Goal: Obtain resource: Download file/media

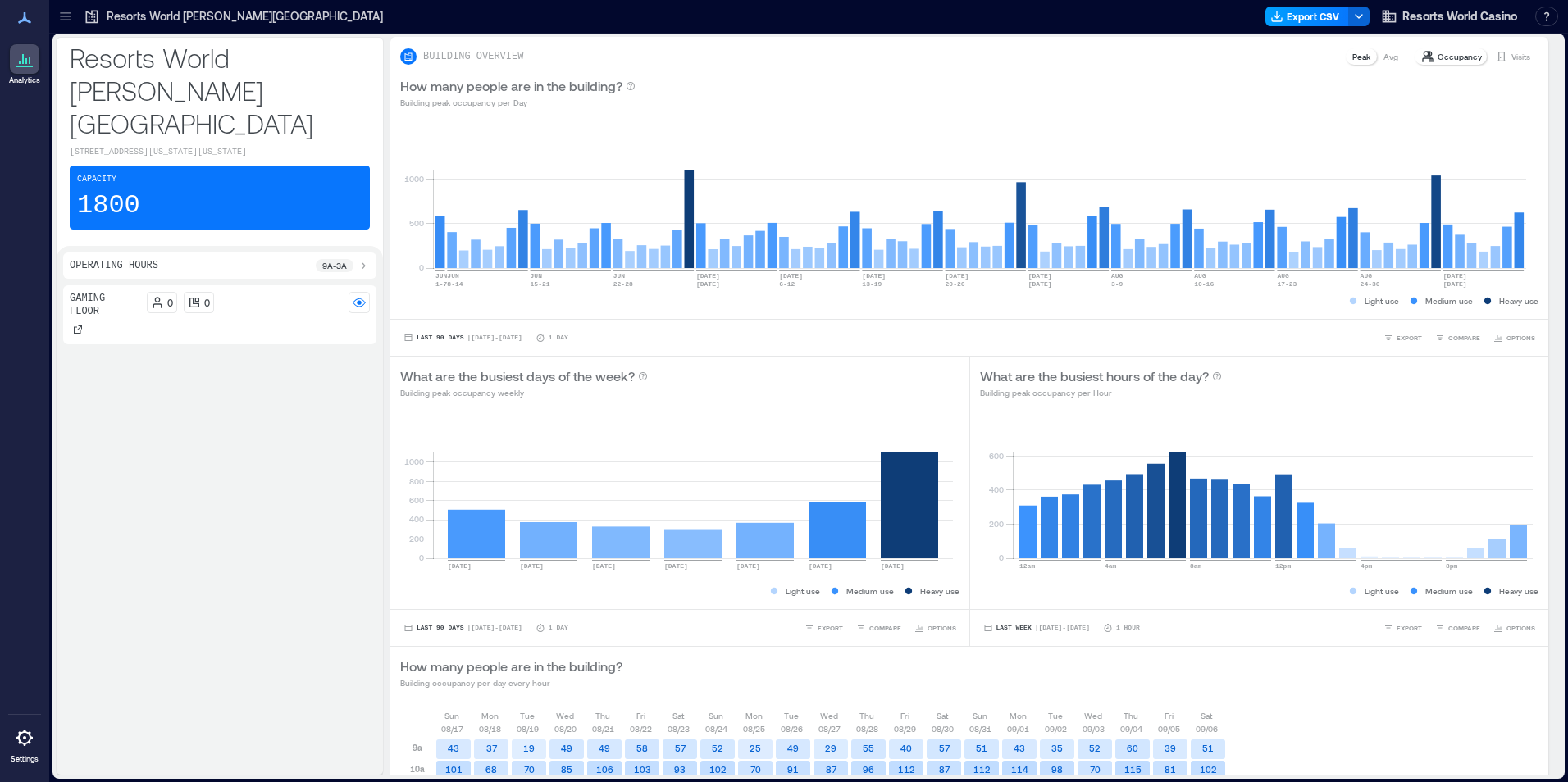
click at [1308, 18] on button "Export CSV" at bounding box center [1307, 16] width 84 height 19
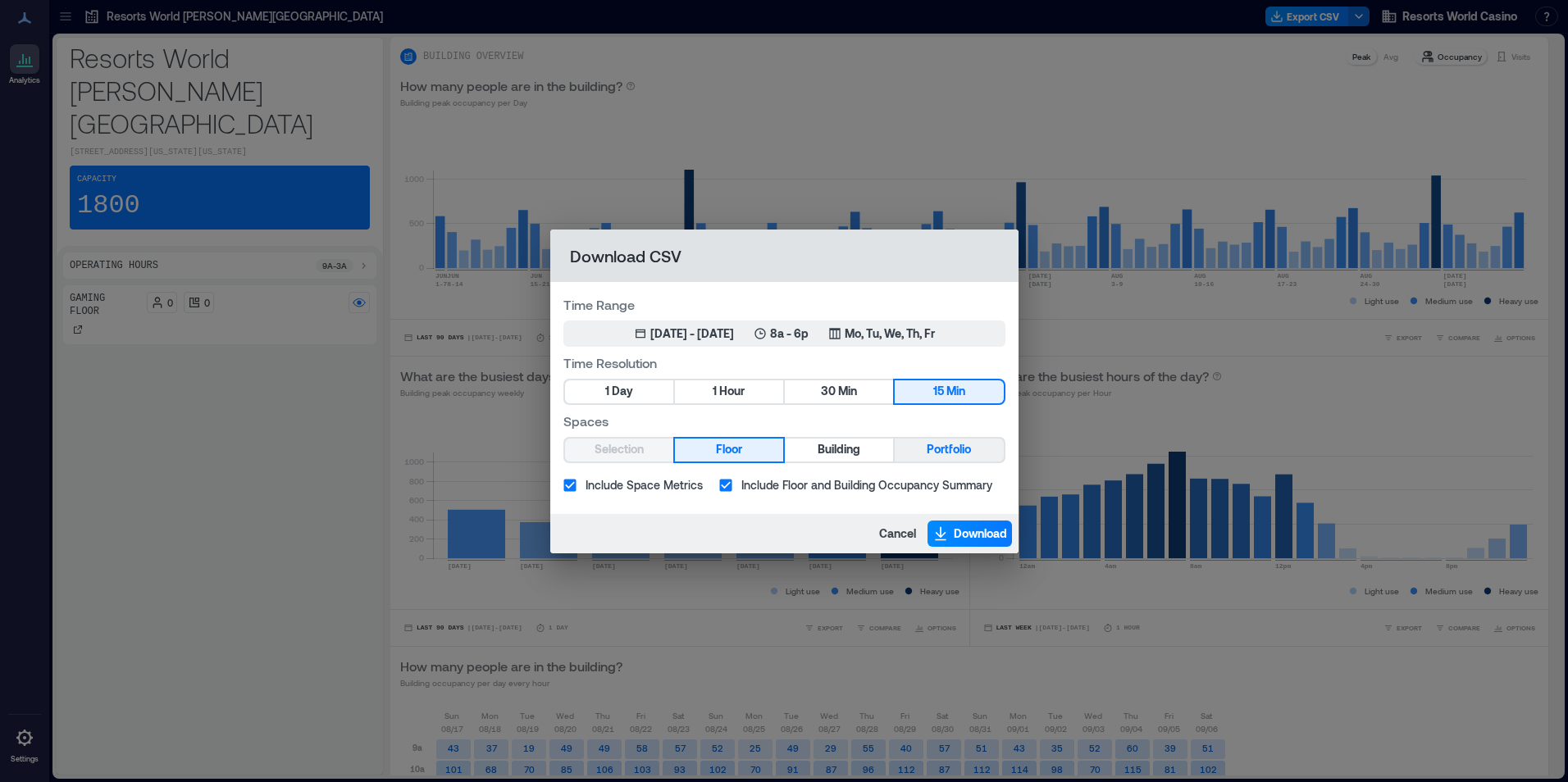
click at [935, 457] on span "Portfolio" at bounding box center [948, 449] width 45 height 20
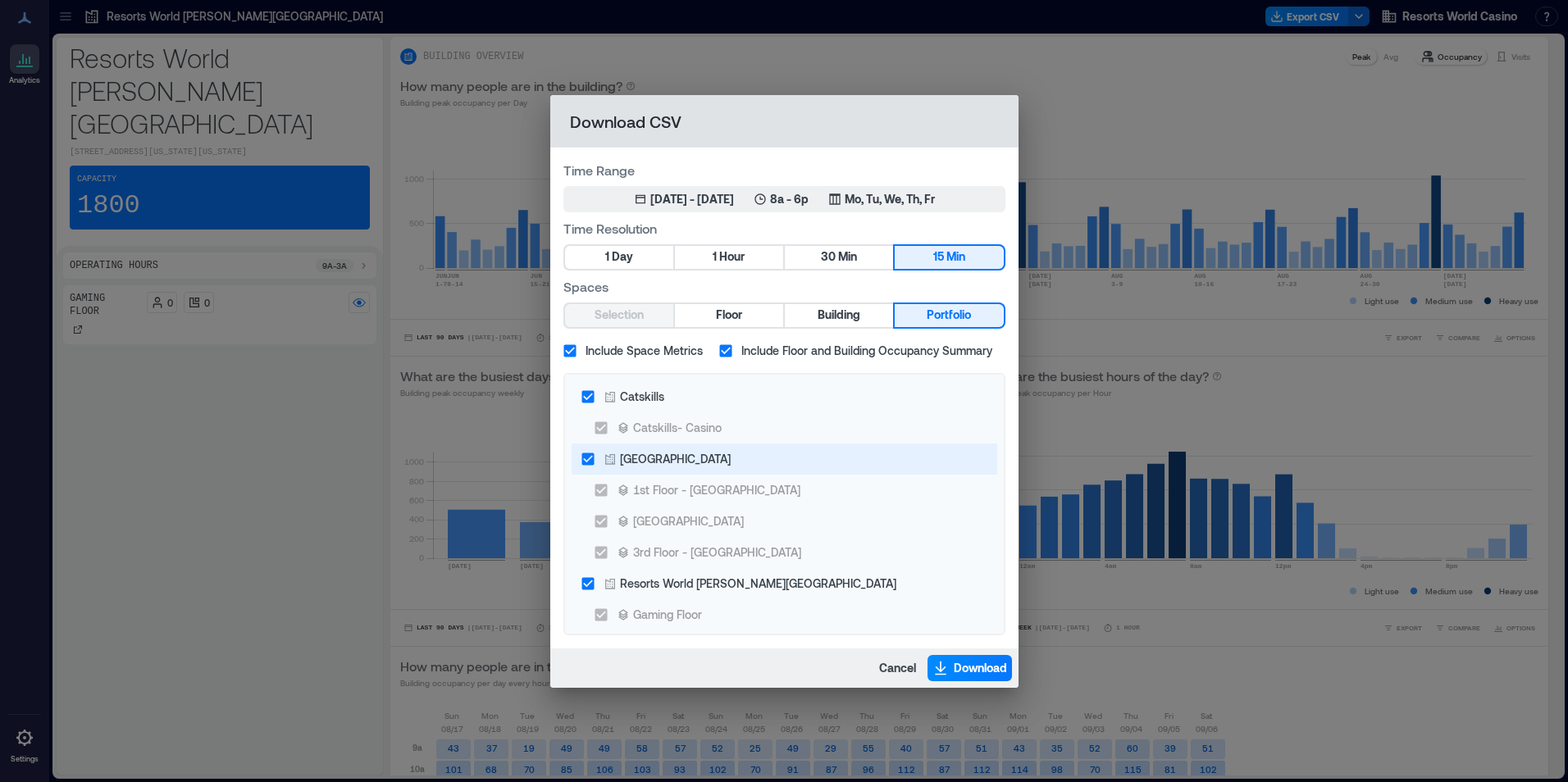
click at [659, 457] on div "[GEOGRAPHIC_DATA]" at bounding box center [676, 459] width 111 height 17
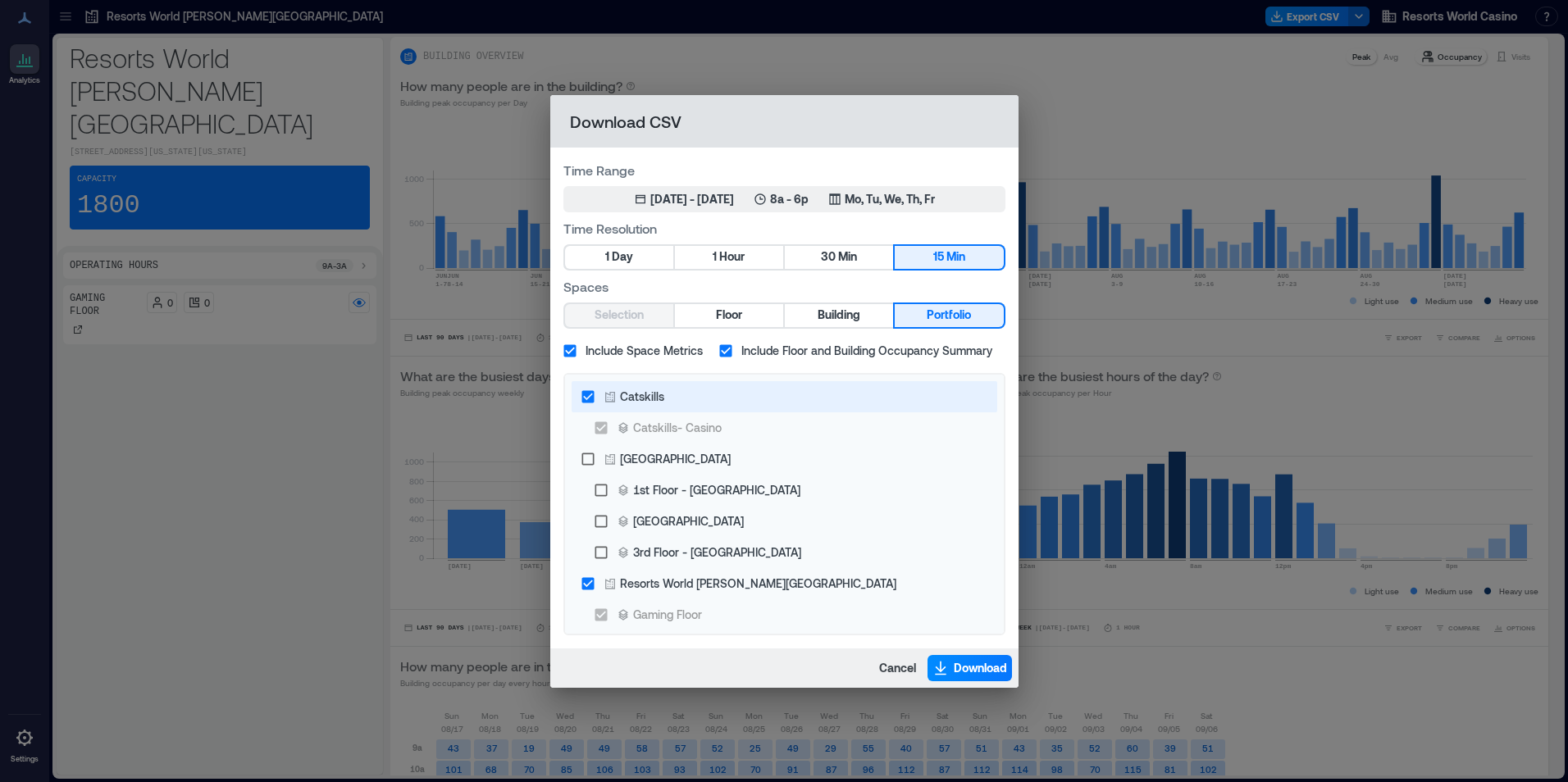
click at [665, 394] on label "Catskills" at bounding box center [773, 397] width 402 height 31
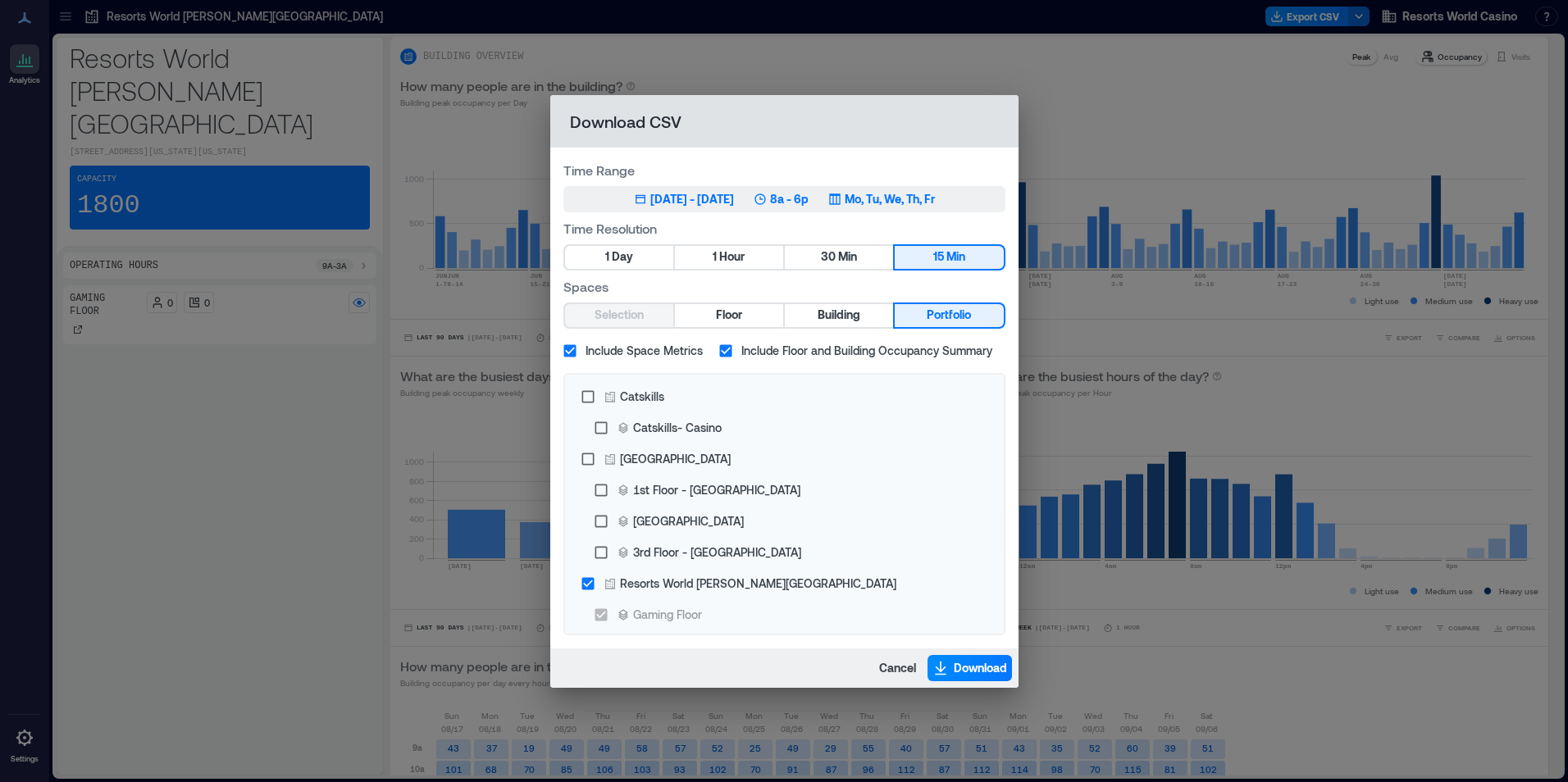
click at [808, 193] on p "8a - 6p" at bounding box center [789, 199] width 38 height 17
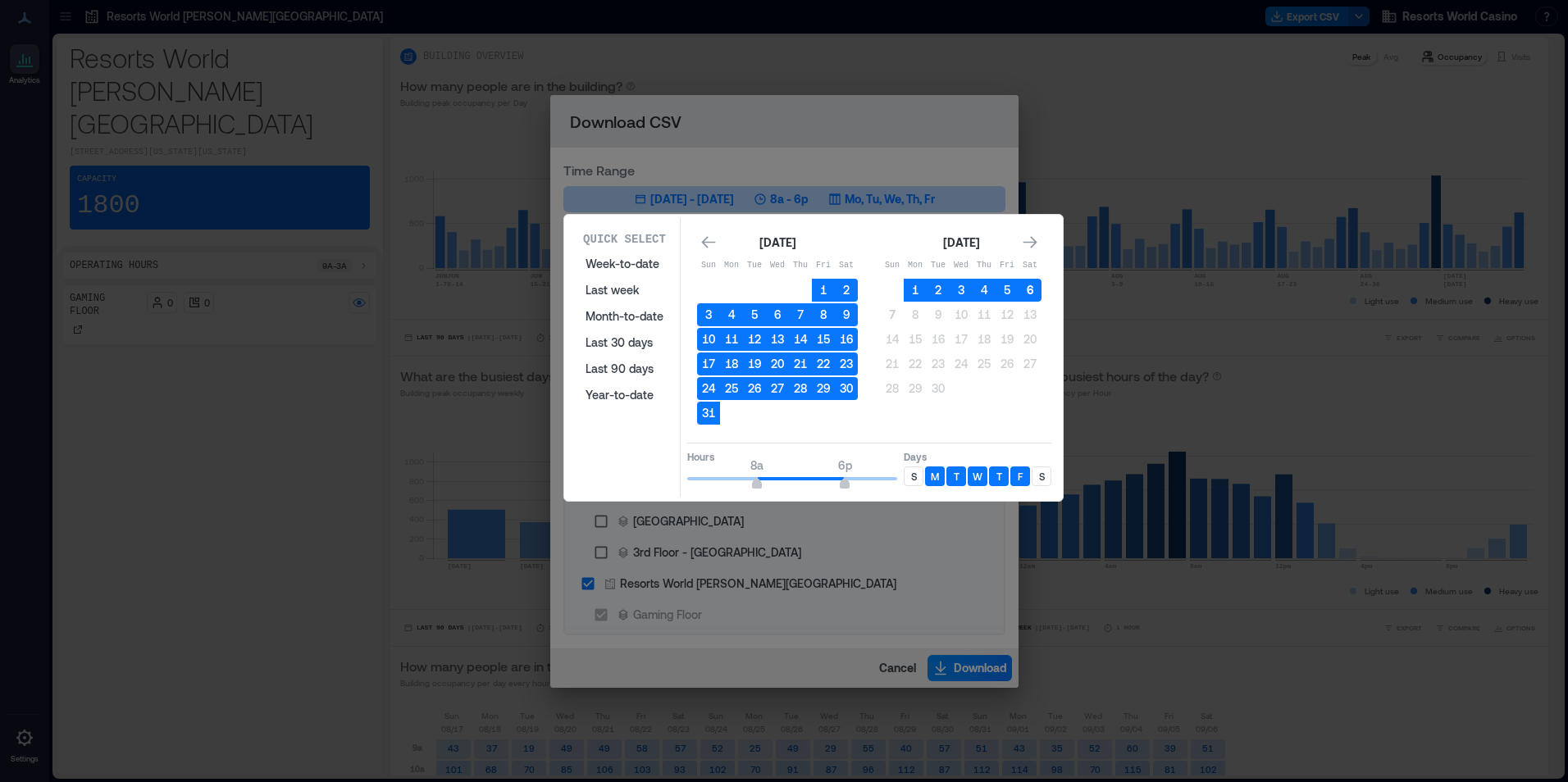
click at [1036, 284] on button "6" at bounding box center [1030, 290] width 23 height 23
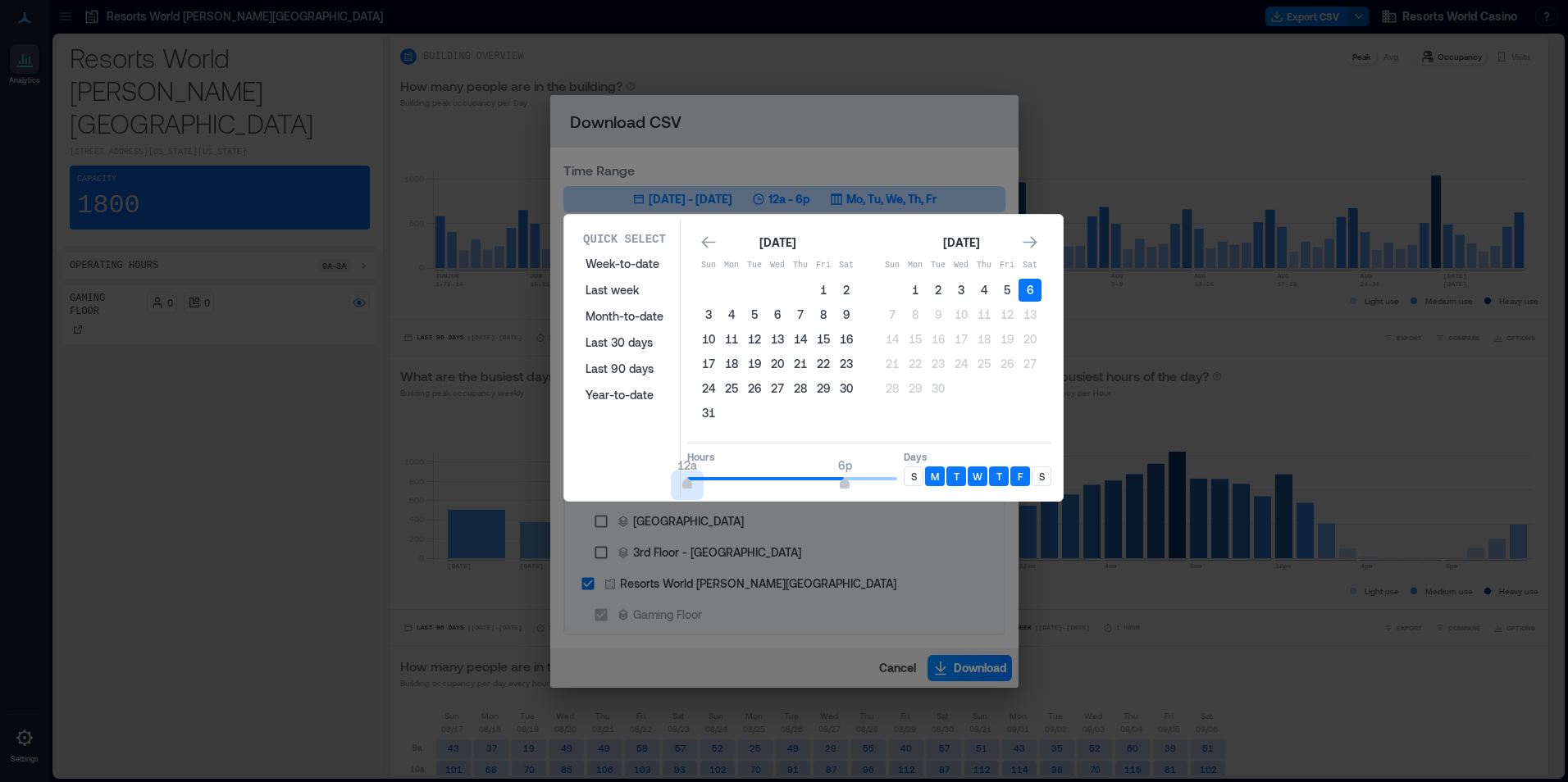
type input "*"
drag, startPoint x: 750, startPoint y: 477, endPoint x: 662, endPoint y: 471, distance: 88.2
click at [662, 471] on div "Quick Select Week-to-date Last week Month-to-date Last 30 days Last 90 days Yea…" at bounding box center [813, 358] width 489 height 280
type input "*"
drag, startPoint x: 792, startPoint y: 474, endPoint x: 721, endPoint y: 478, distance: 71.1
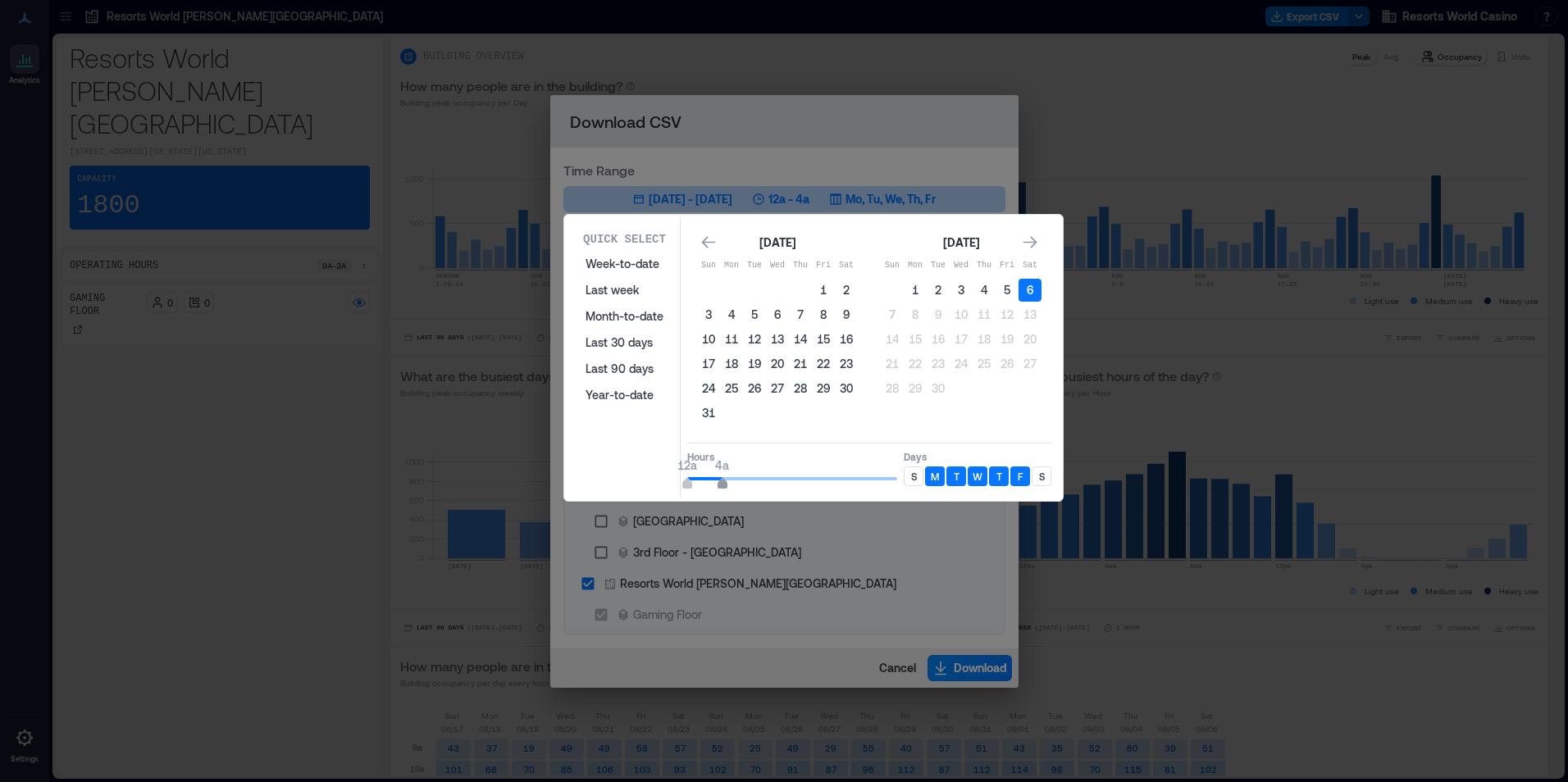
click at [721, 478] on span "12a 4a" at bounding box center [792, 478] width 210 height 24
click at [921, 480] on div "S" at bounding box center [914, 476] width 19 height 19
click at [1037, 481] on div "S" at bounding box center [1041, 476] width 19 height 19
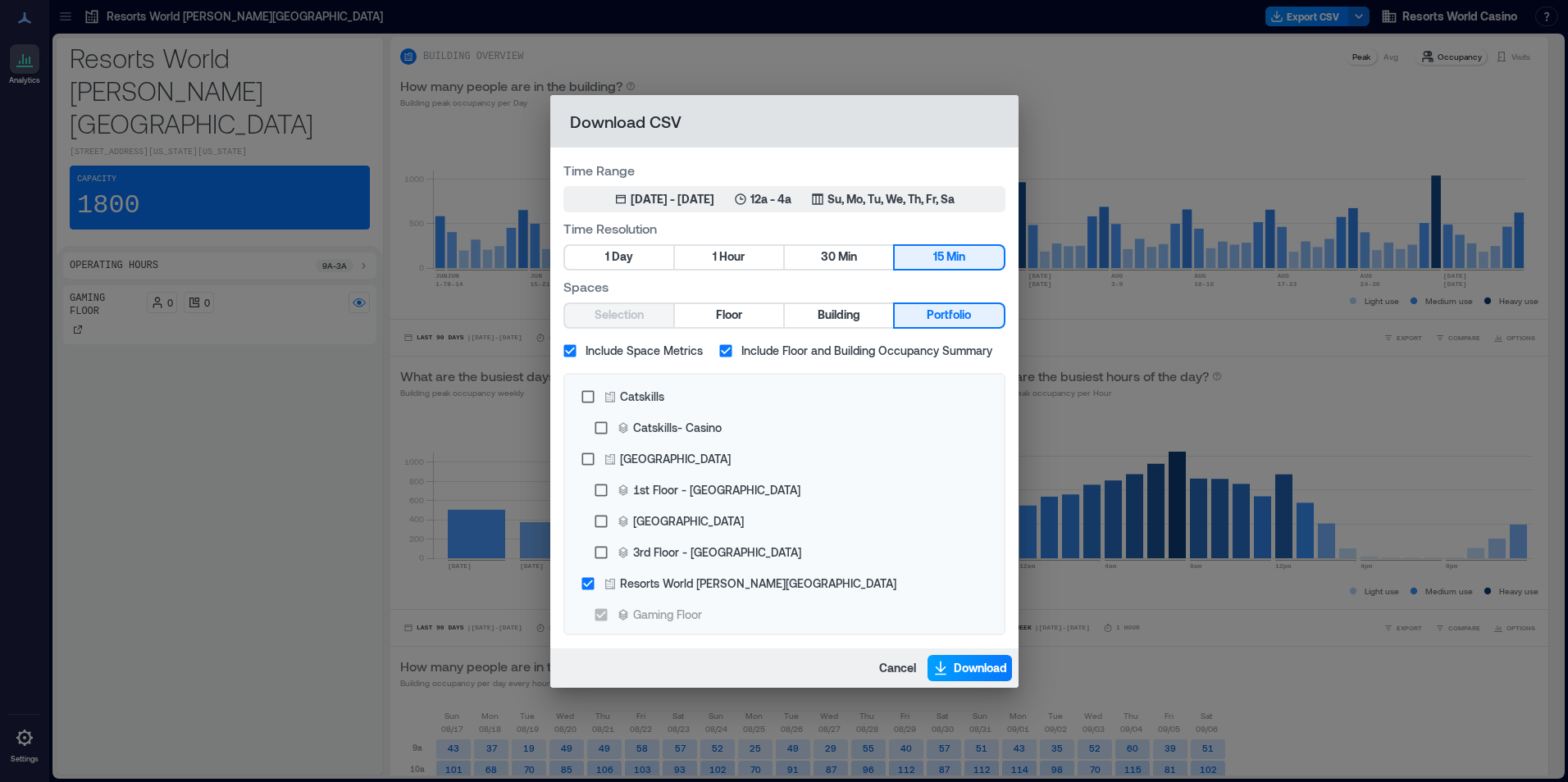
click at [984, 656] on button "Download" at bounding box center [970, 668] width 85 height 26
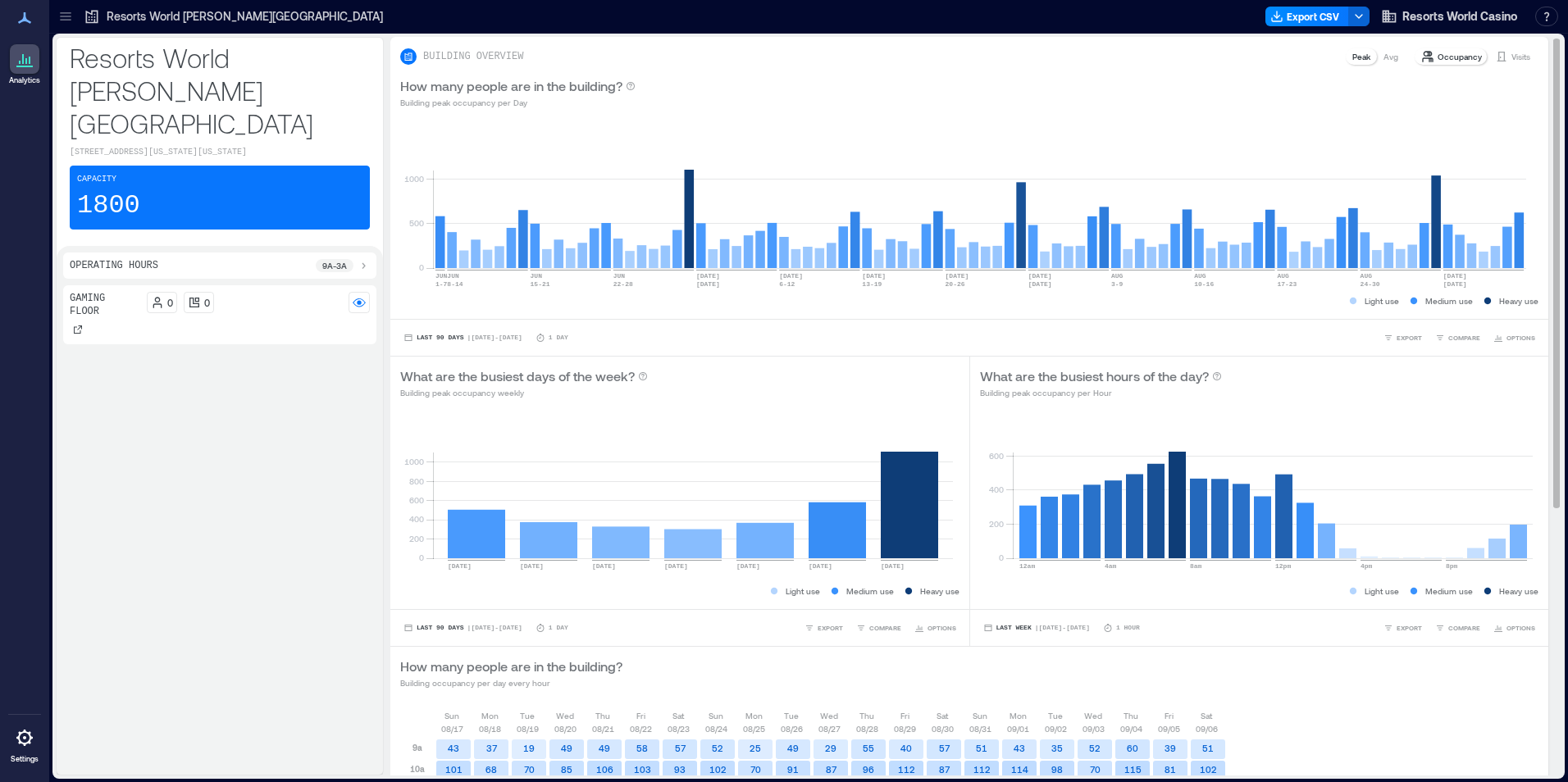
drag, startPoint x: 320, startPoint y: 375, endPoint x: 579, endPoint y: 268, distance: 280.2
click at [320, 375] on div "Gaming Floor 0 0" at bounding box center [220, 527] width 313 height 483
click at [1308, 10] on button "Export CSV" at bounding box center [1307, 16] width 84 height 19
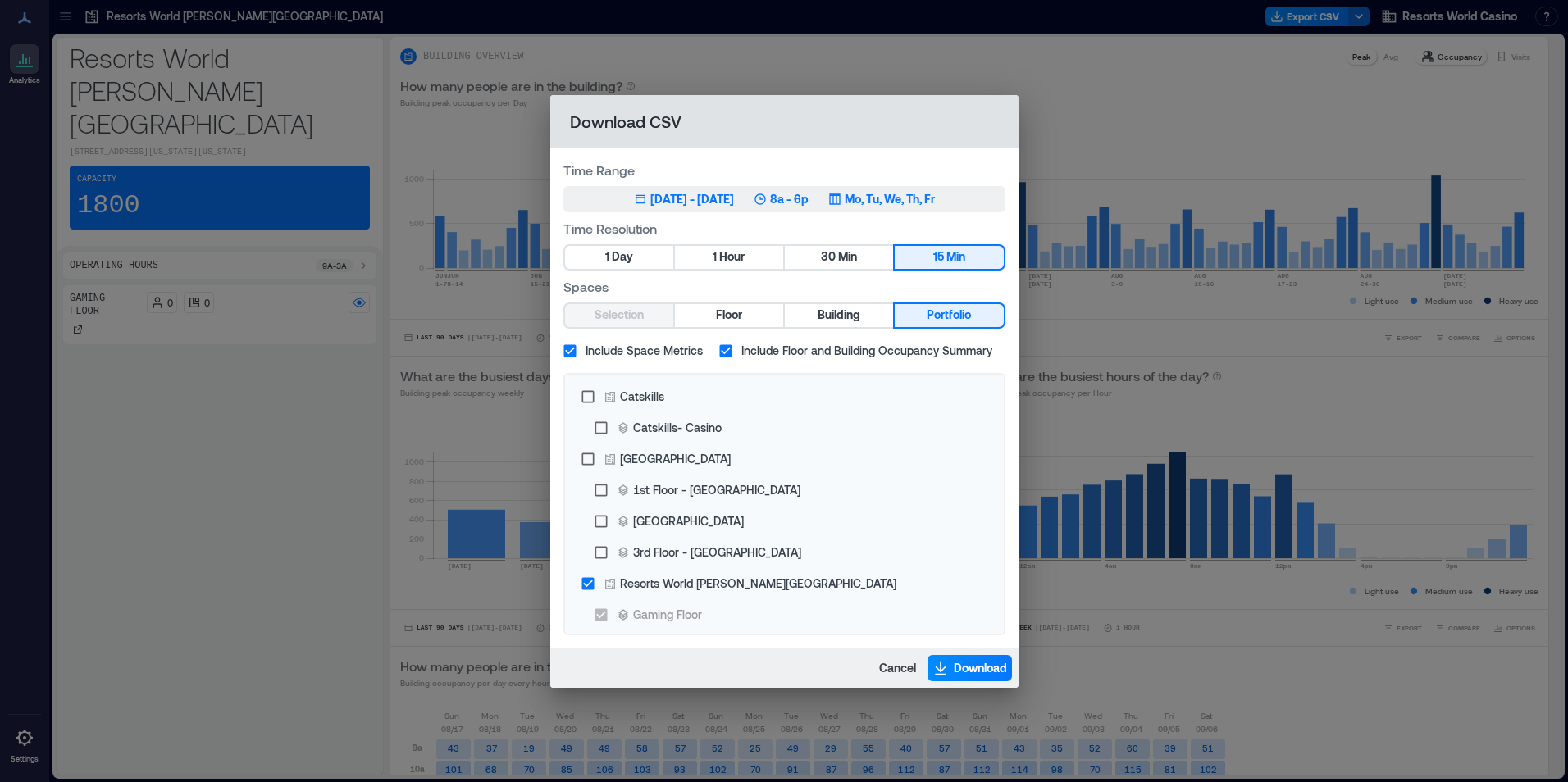
click at [895, 212] on button "Jun 7, 2025 - [DATE] 8a - 6p Mo, Tu, We, Th, Fr" at bounding box center [784, 199] width 442 height 26
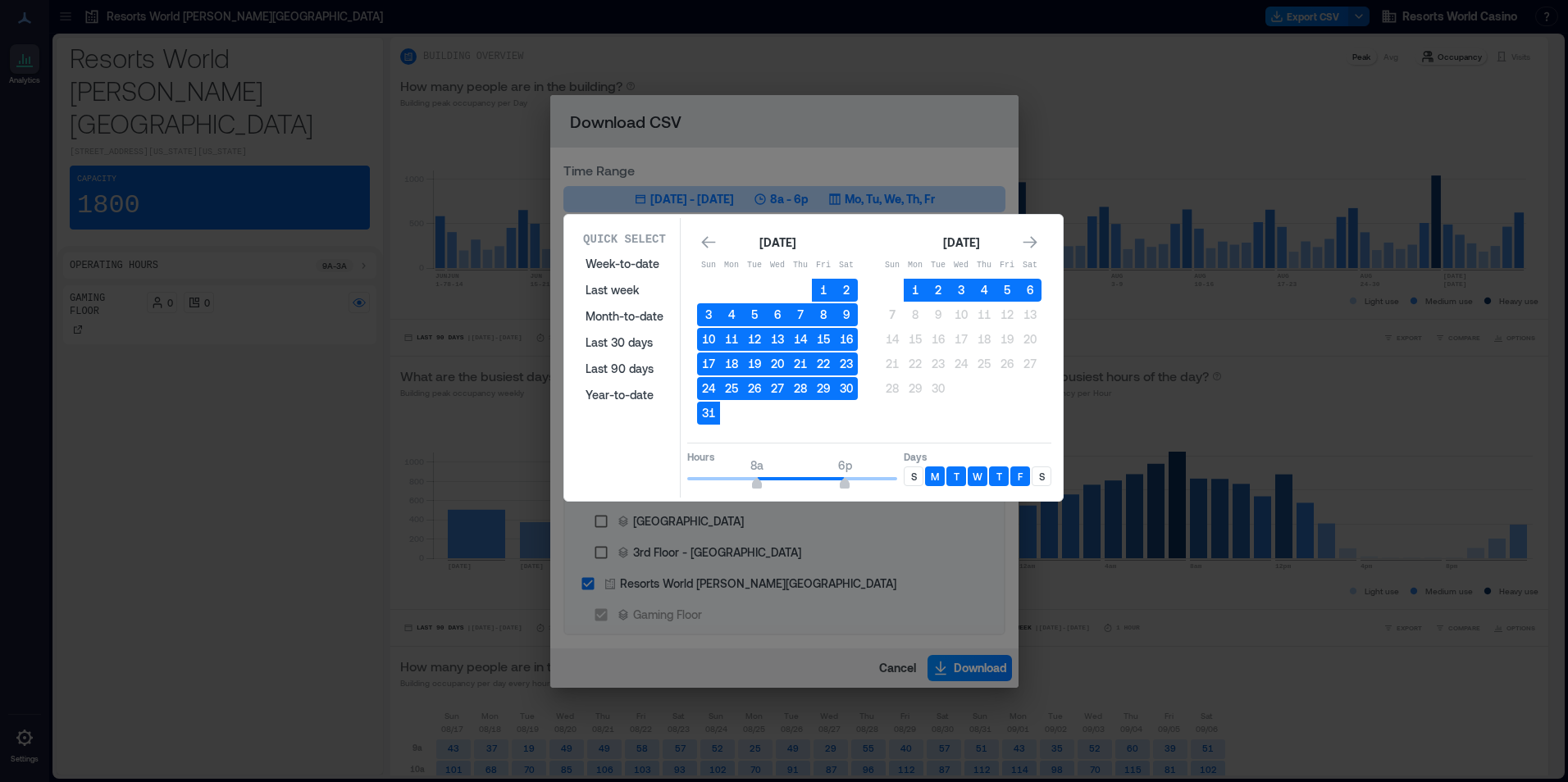
click at [1032, 282] on button "6" at bounding box center [1030, 290] width 23 height 23
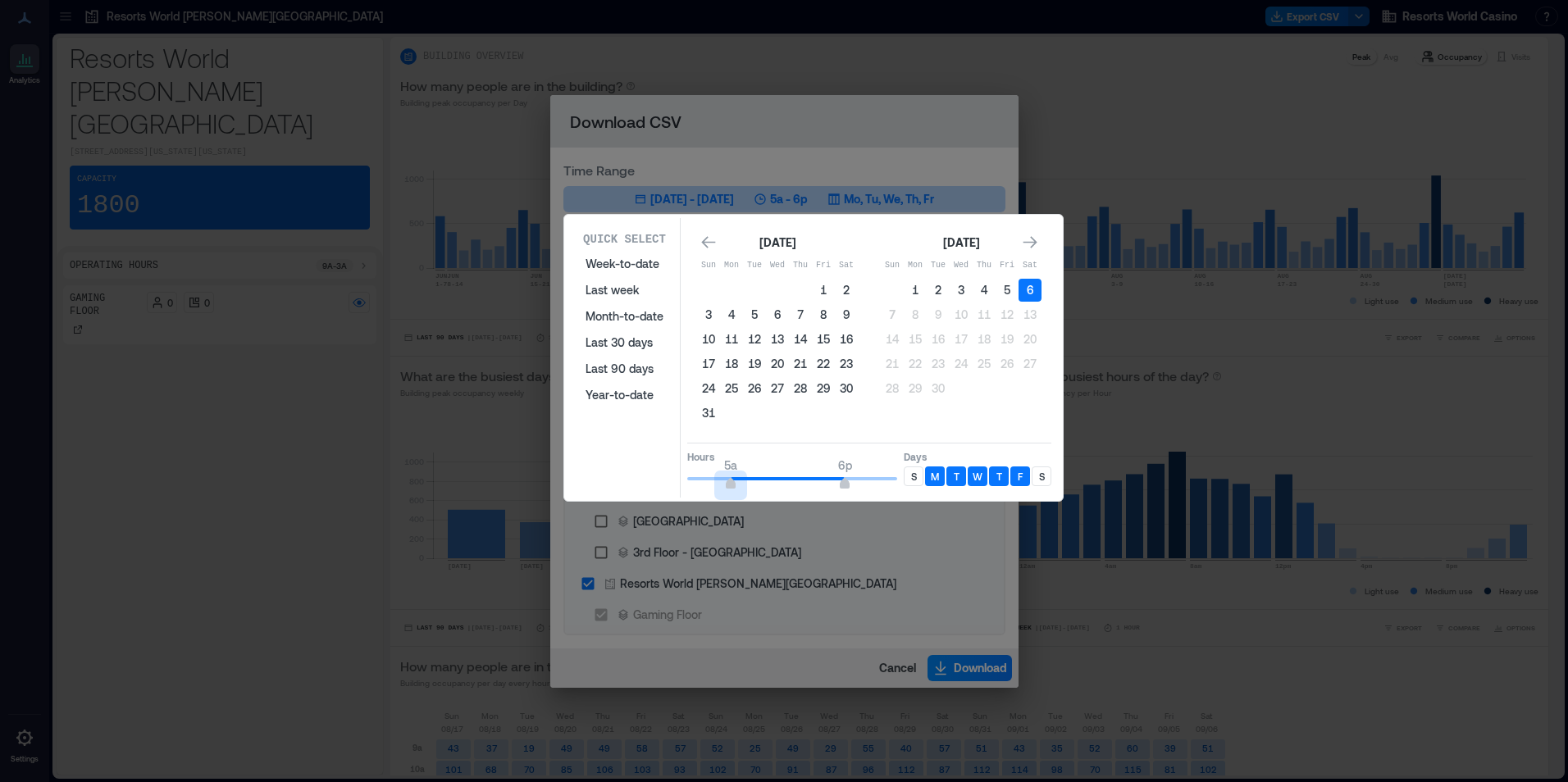
type input "*"
drag, startPoint x: 749, startPoint y: 477, endPoint x: 726, endPoint y: 476, distance: 23.0
click at [725, 477] on span "4a 6p" at bounding box center [792, 478] width 210 height 24
type input "**"
drag, startPoint x: 841, startPoint y: 477, endPoint x: 901, endPoint y: 477, distance: 60.0
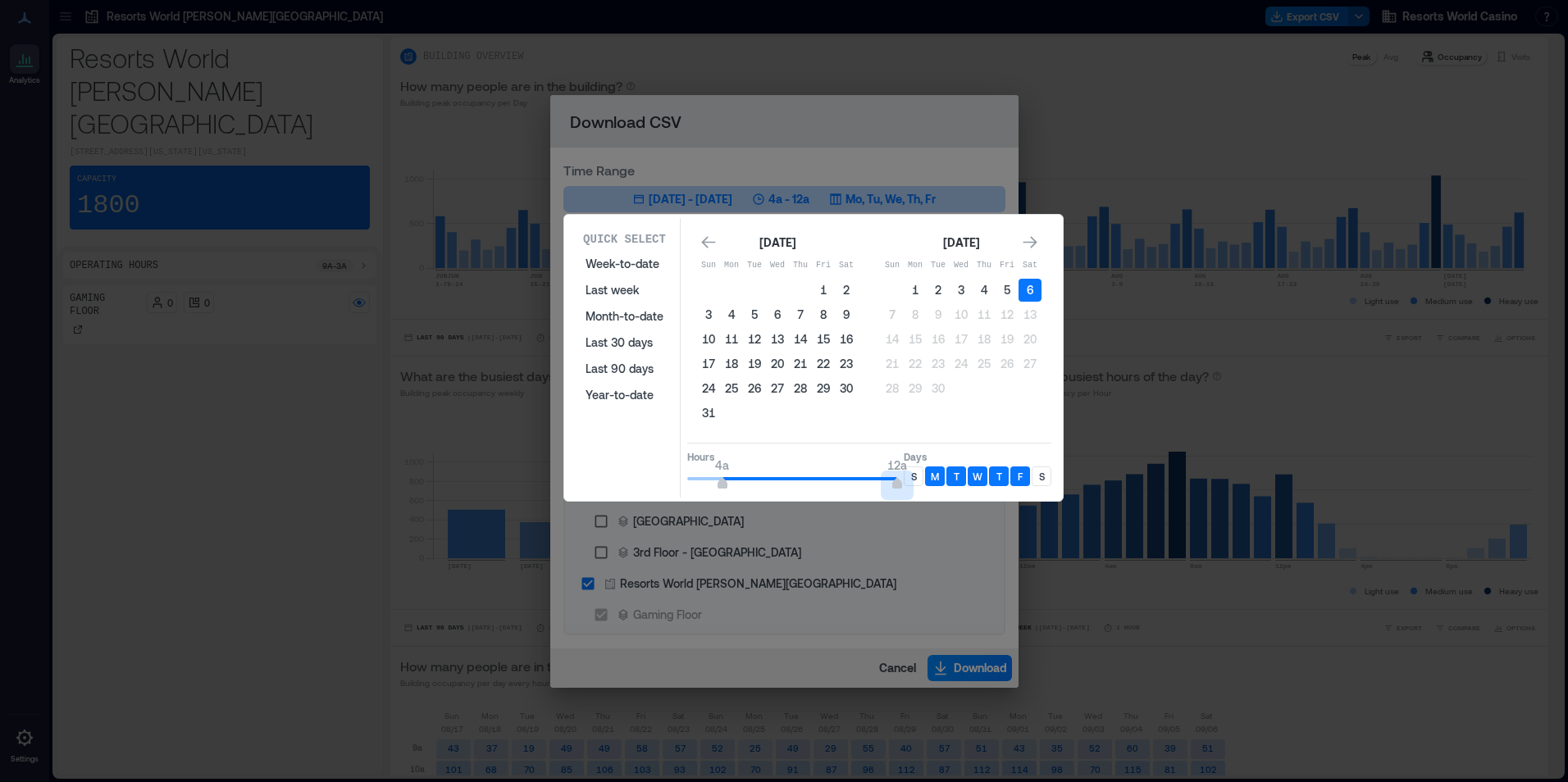
click at [909, 477] on div "Hours 4a 12a Days S M T W T F S" at bounding box center [869, 466] width 364 height 48
click at [913, 477] on p "S" at bounding box center [914, 476] width 6 height 13
click at [1032, 478] on div "S" at bounding box center [1041, 476] width 19 height 19
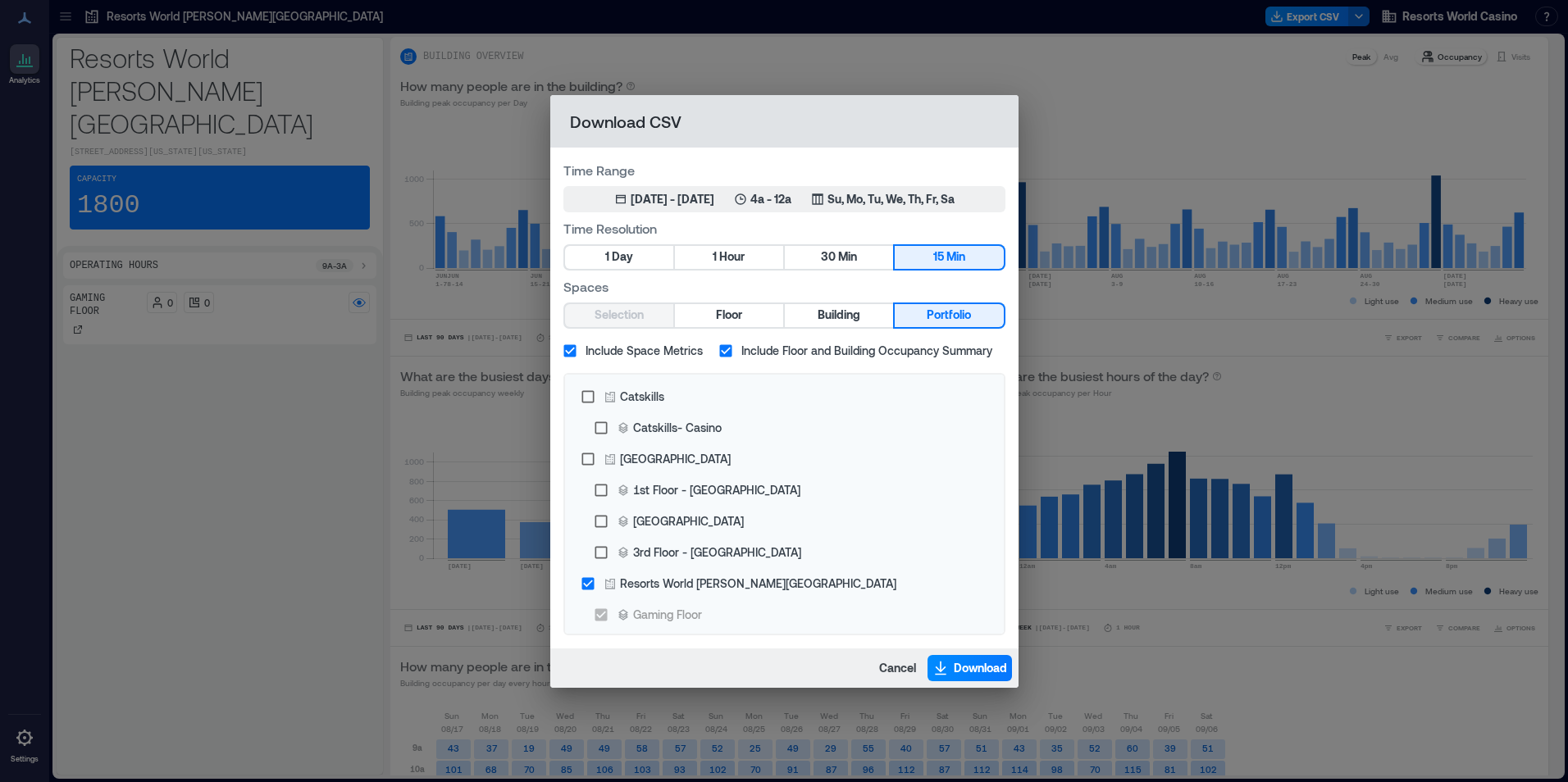
drag, startPoint x: 1132, startPoint y: 539, endPoint x: 1054, endPoint y: 665, distance: 148.2
click at [977, 651] on div "Cancel Download" at bounding box center [784, 667] width 468 height 39
click at [988, 661] on span "Download" at bounding box center [980, 668] width 53 height 17
